Goal: Task Accomplishment & Management: Use online tool/utility

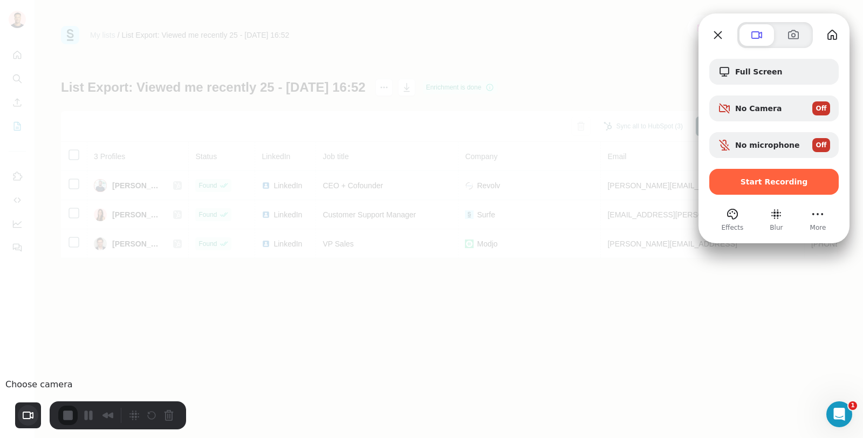
click at [28, 415] on button "Choose camera" at bounding box center [28, 415] width 20 height 20
click at [160, 343] on div at bounding box center [431, 219] width 863 height 438
click at [832, 38] on button "My library" at bounding box center [832, 34] width 17 height 17
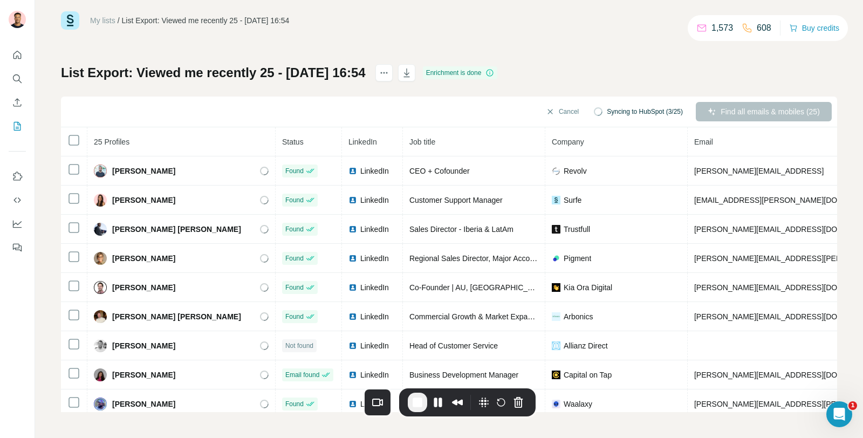
click at [694, 143] on span "Email" at bounding box center [703, 142] width 19 height 9
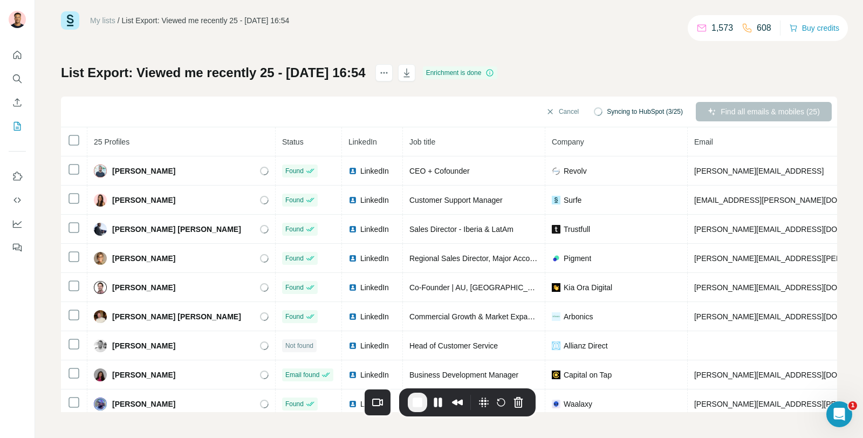
click at [424, 402] on button "End Recording" at bounding box center [417, 402] width 19 height 19
